Goal: Transaction & Acquisition: Purchase product/service

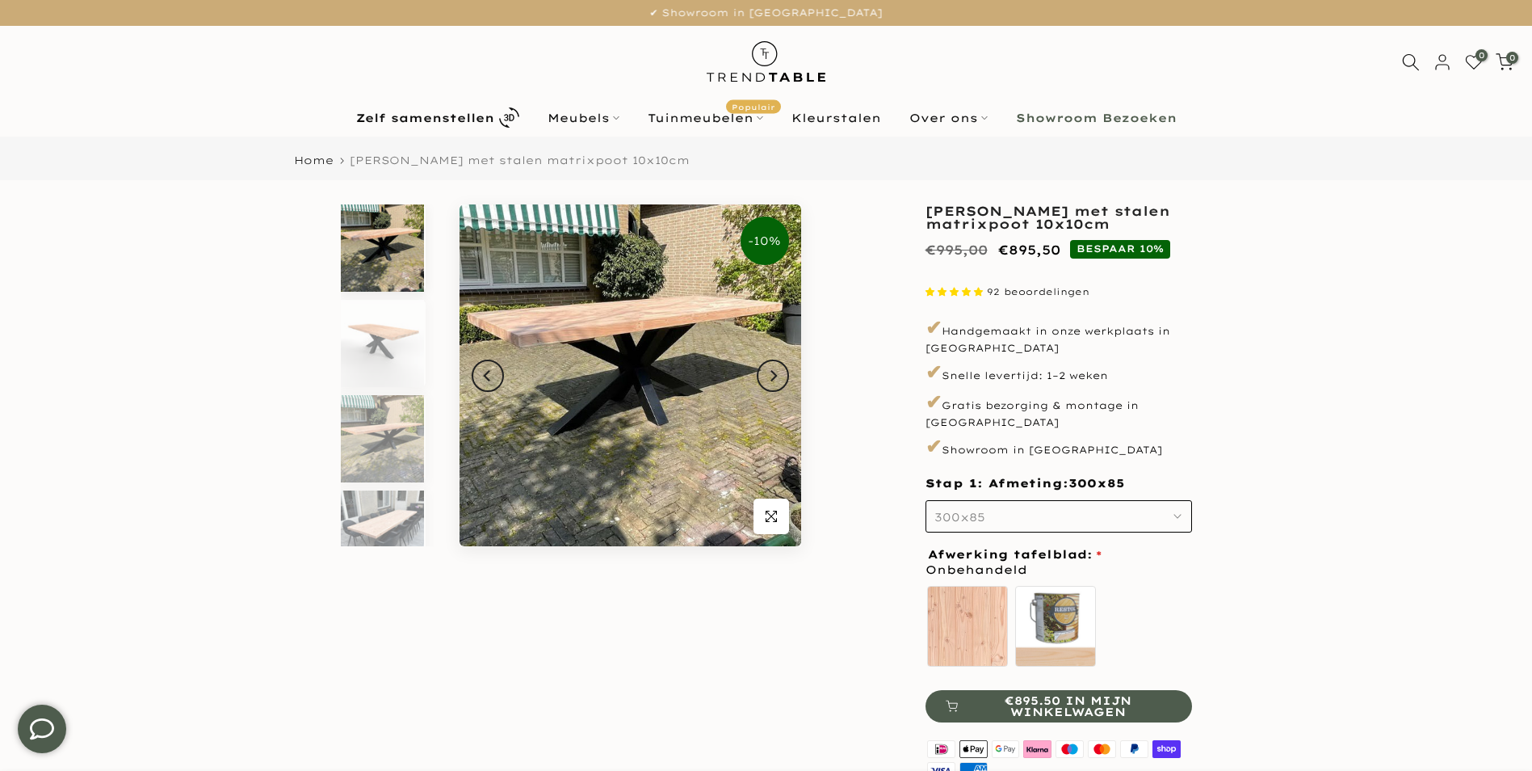
click at [666, 402] on img at bounding box center [631, 375] width 342 height 342
click at [595, 338] on img at bounding box center [631, 375] width 342 height 342
click at [771, 378] on icon "Next" at bounding box center [772, 375] width 11 height 13
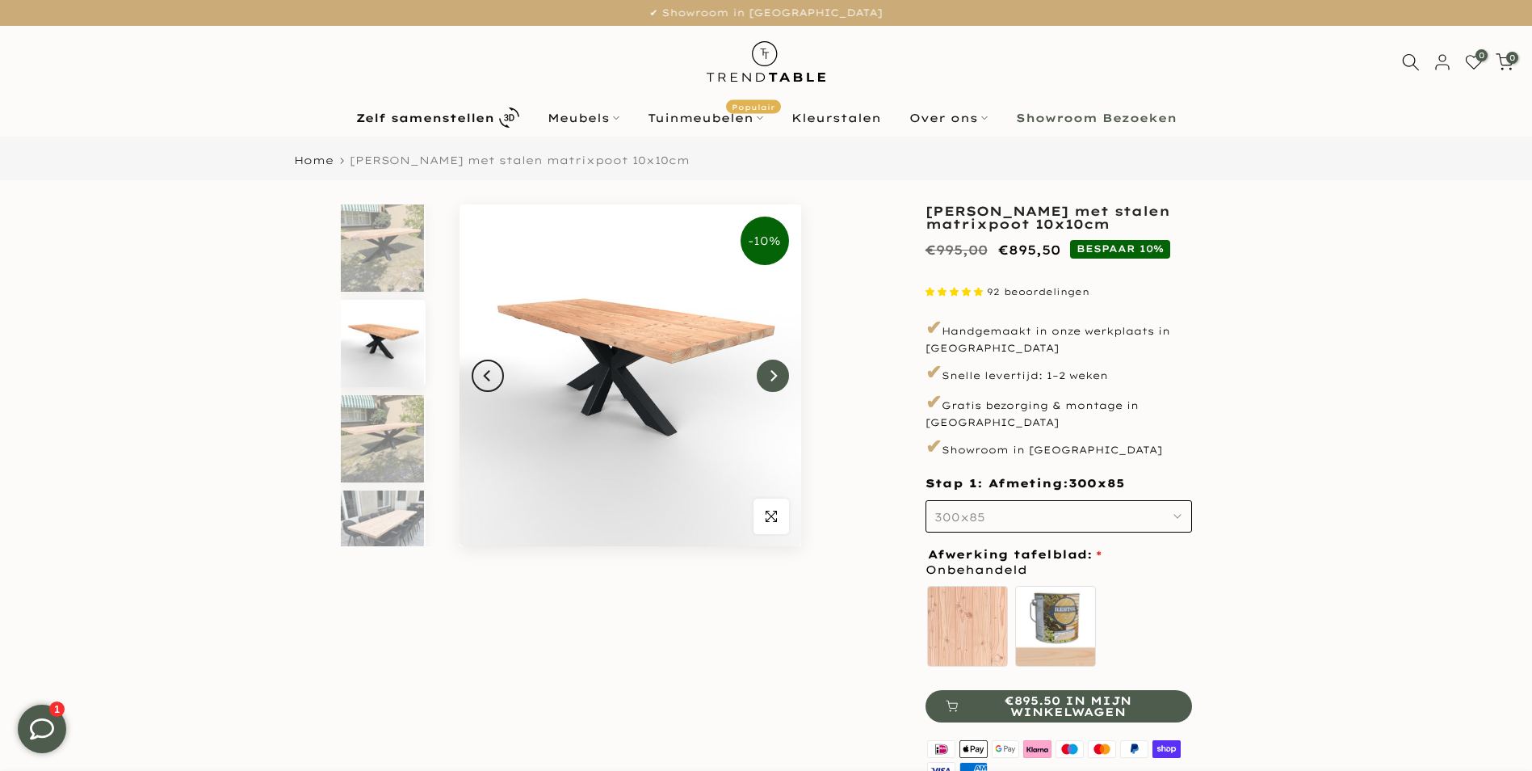
scroll to position [15, 0]
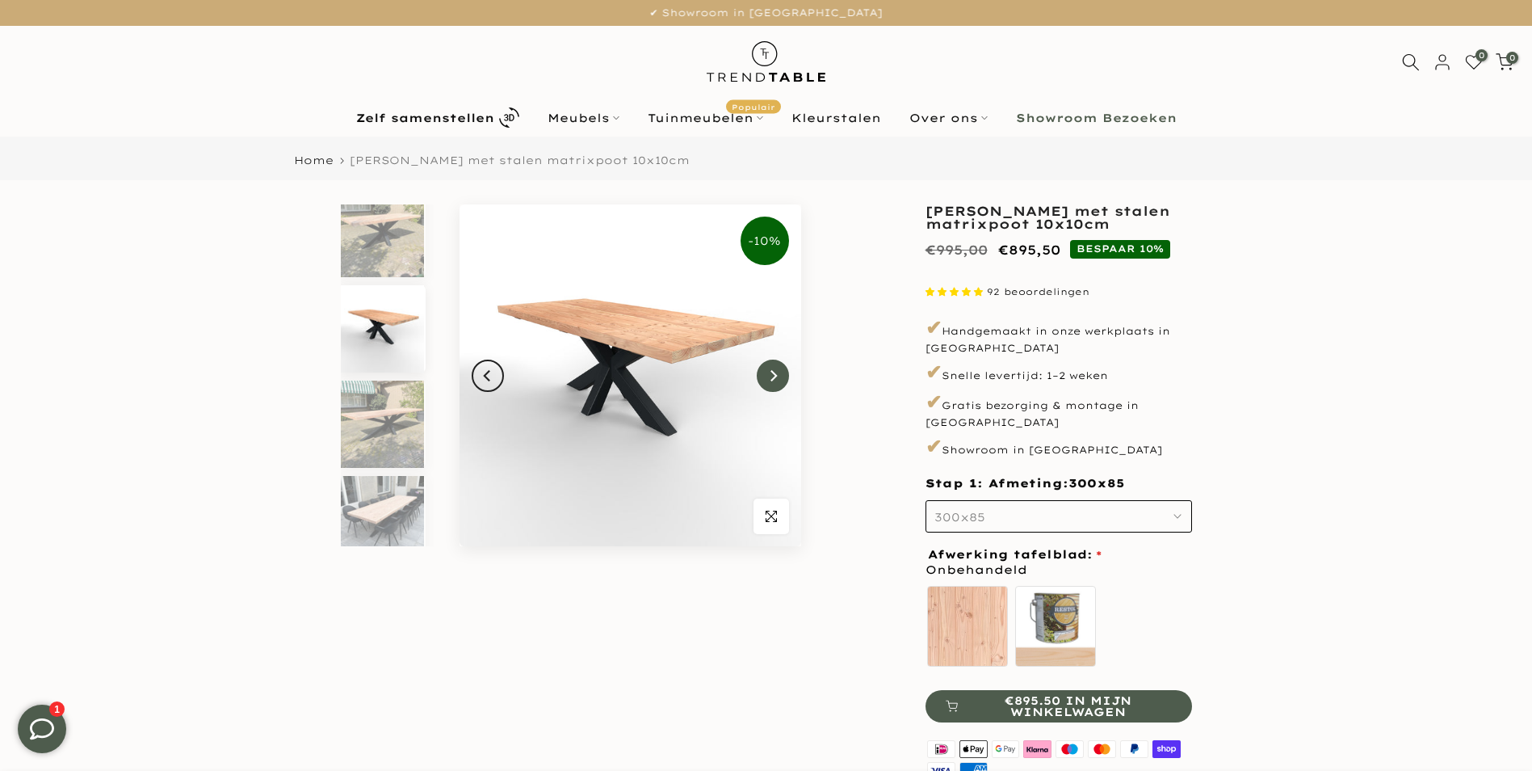
click at [771, 378] on icon "Next" at bounding box center [772, 375] width 11 height 13
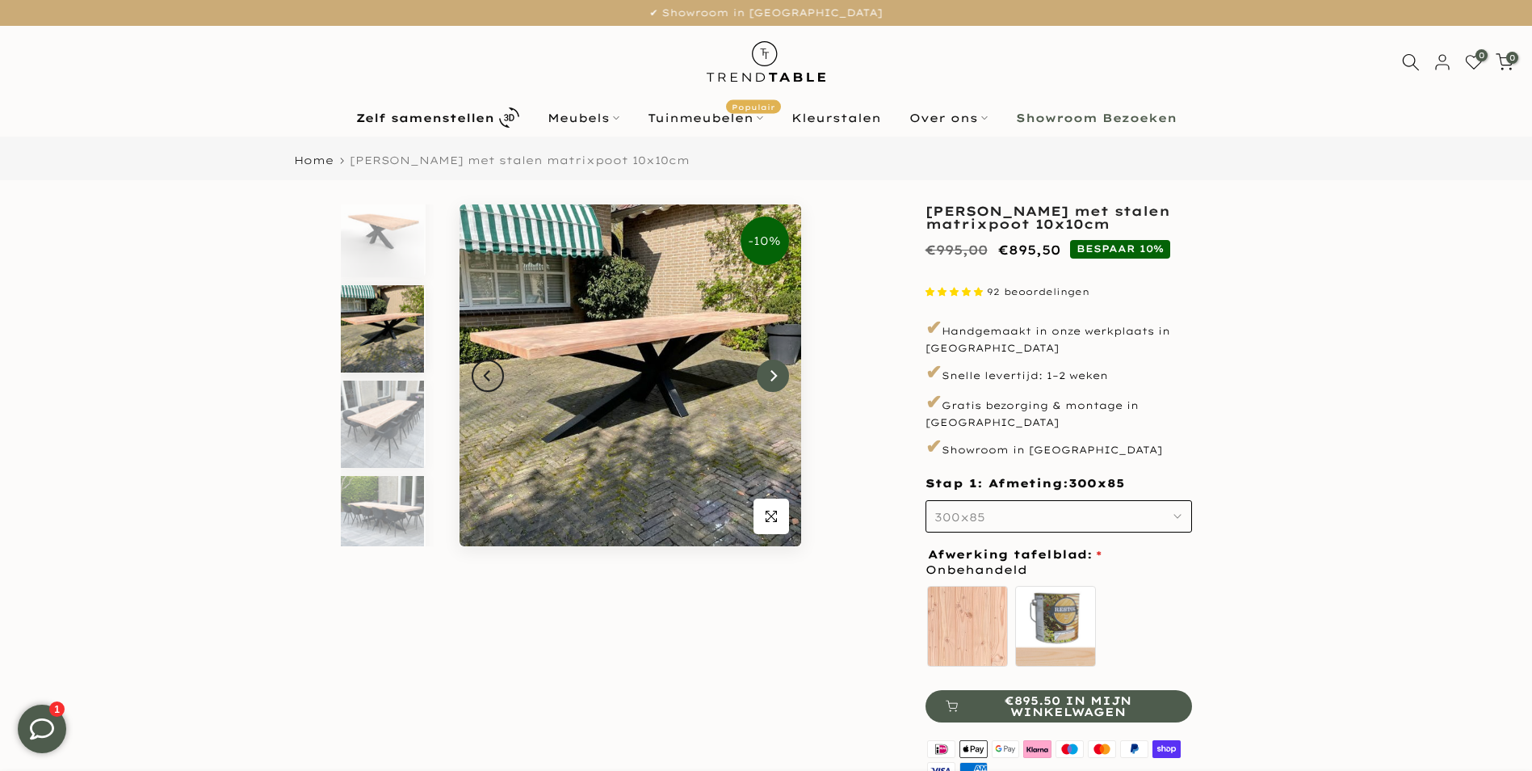
click at [771, 378] on icon "Next" at bounding box center [772, 375] width 11 height 13
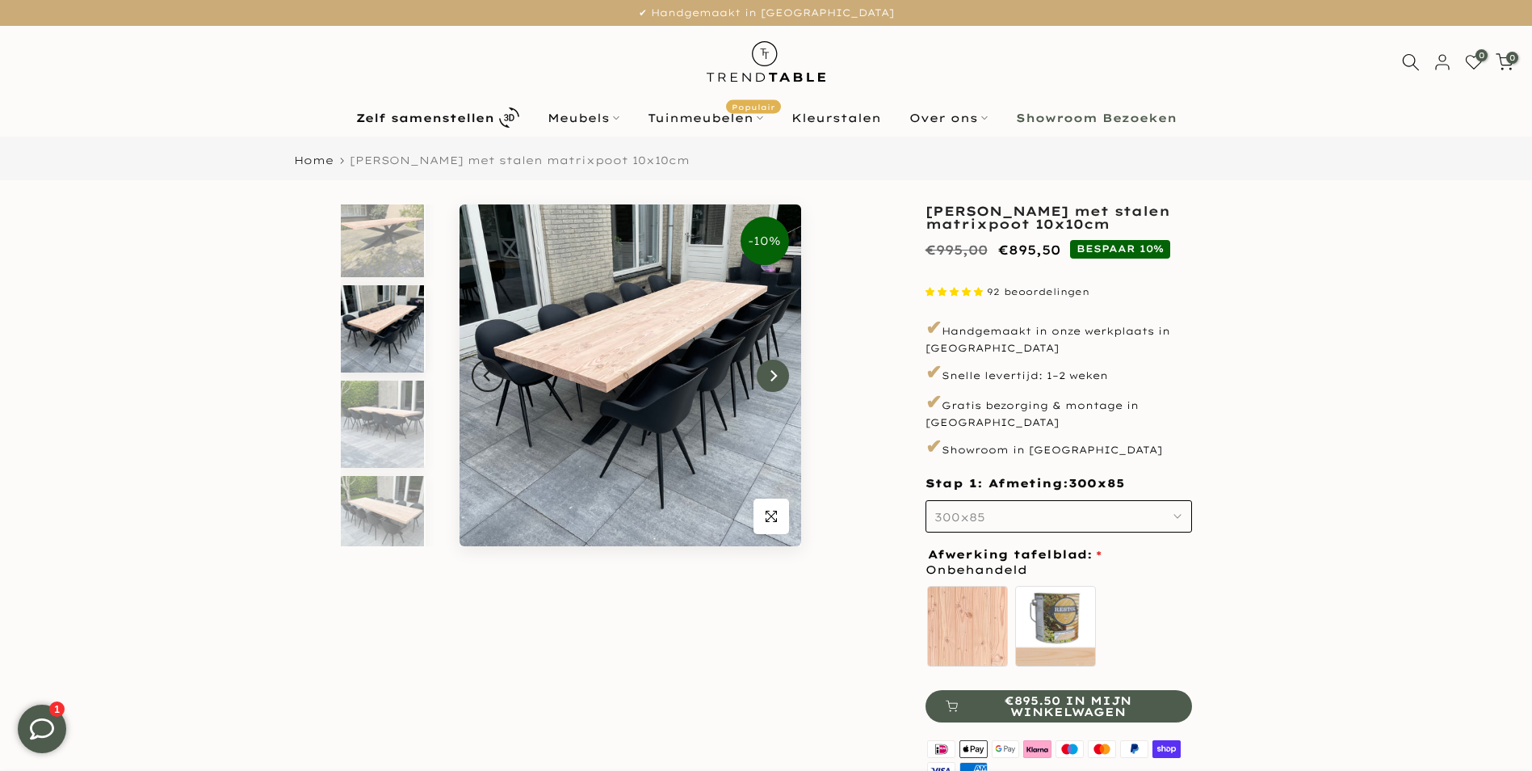
scroll to position [0, 0]
click at [771, 378] on icon "Next" at bounding box center [772, 375] width 11 height 13
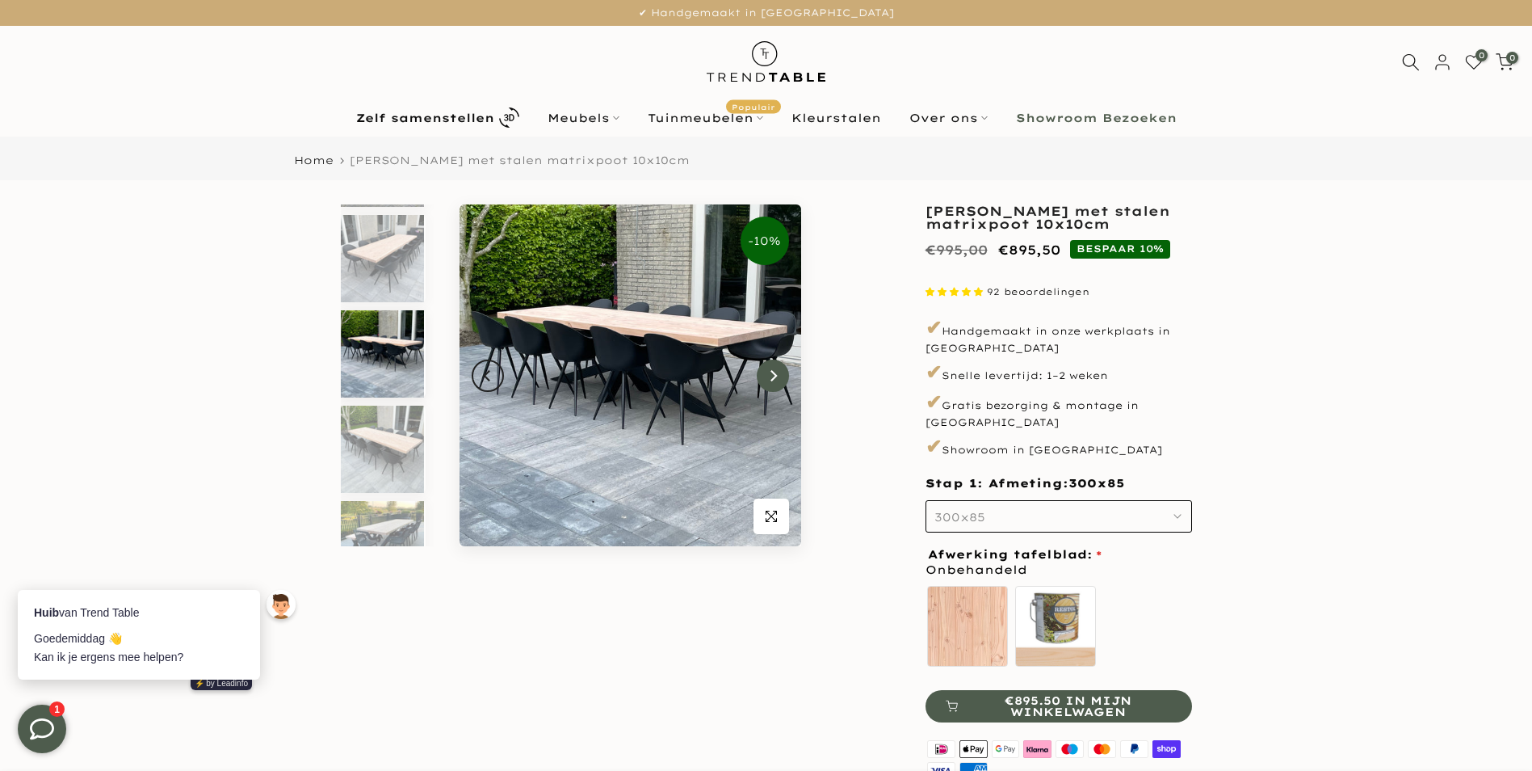
scroll to position [301, 0]
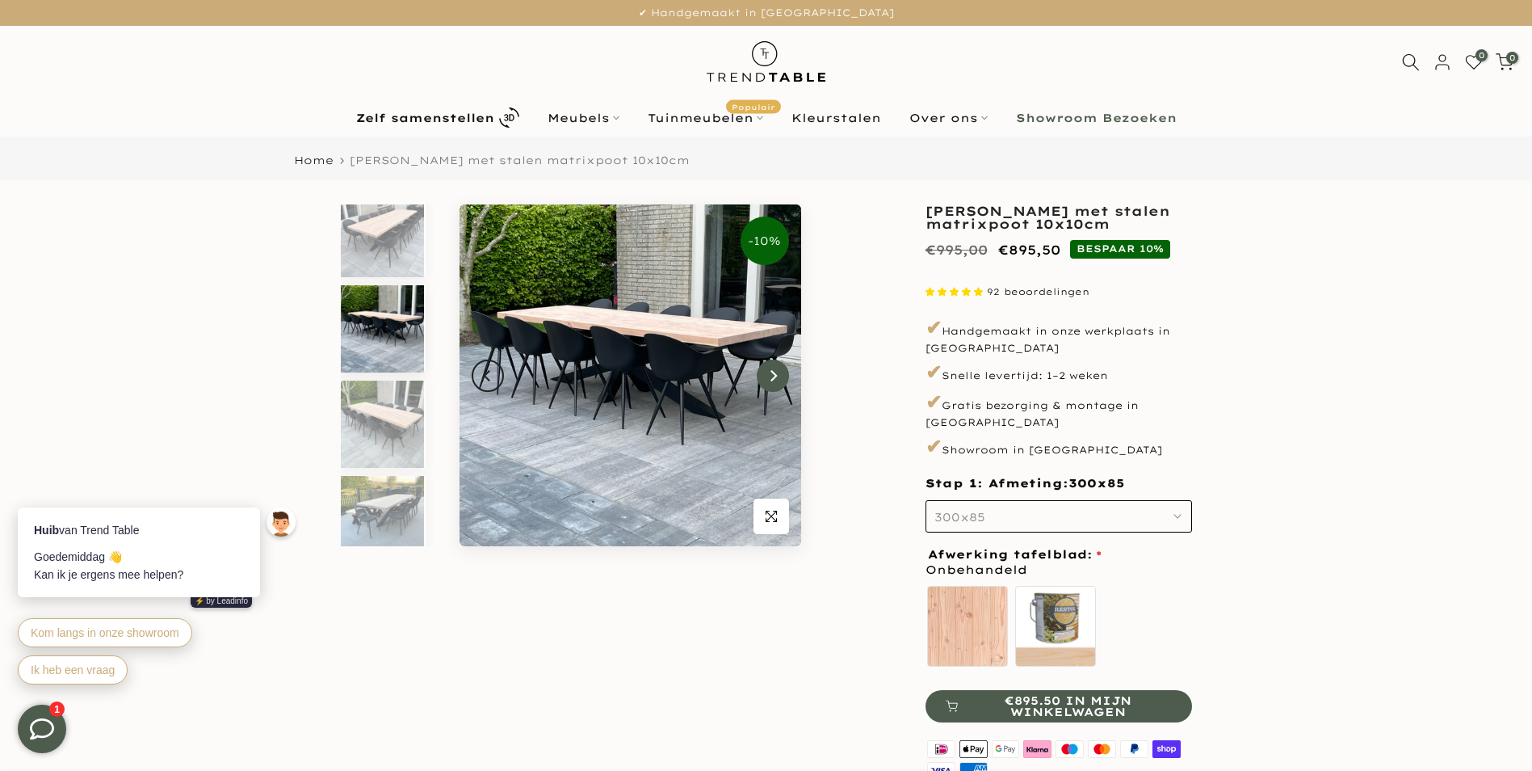
click at [771, 378] on icon "Next" at bounding box center [772, 375] width 11 height 13
